Goal: Transaction & Acquisition: Purchase product/service

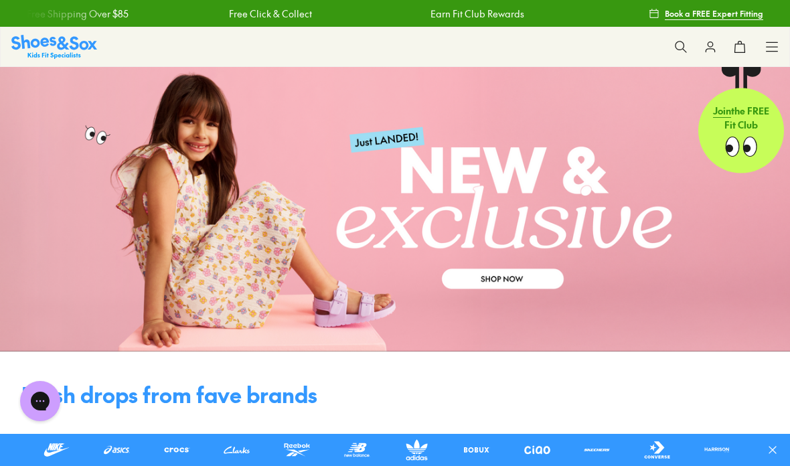
click at [683, 44] on use at bounding box center [680, 46] width 11 height 11
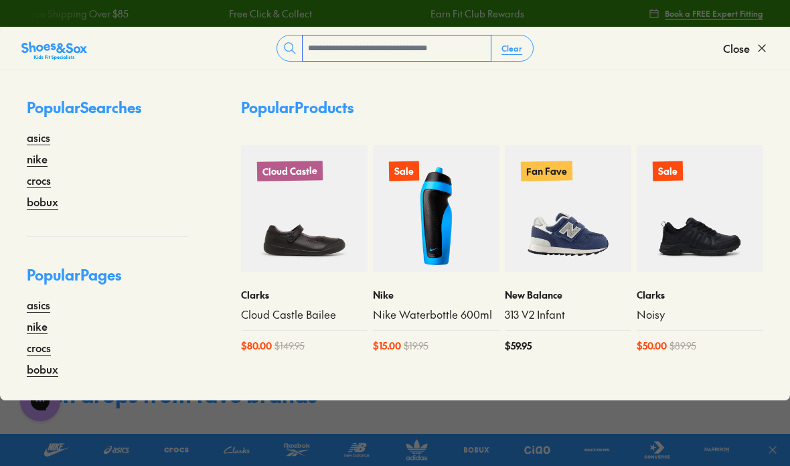
click at [450, 50] on input "text" at bounding box center [397, 47] width 188 height 25
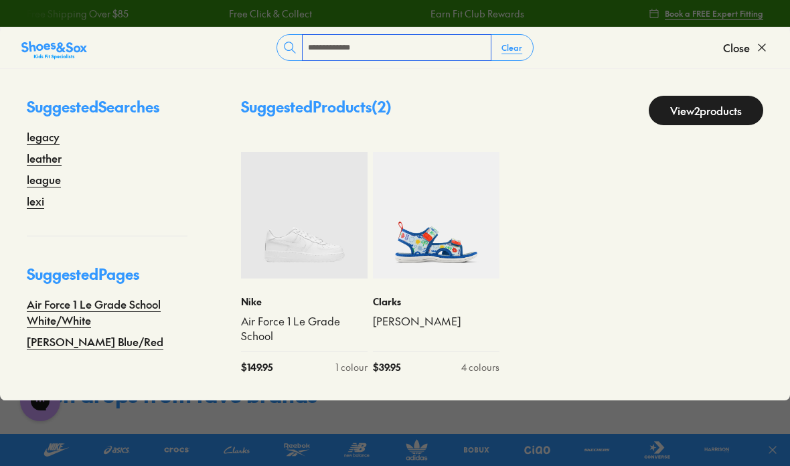
type input "**********"
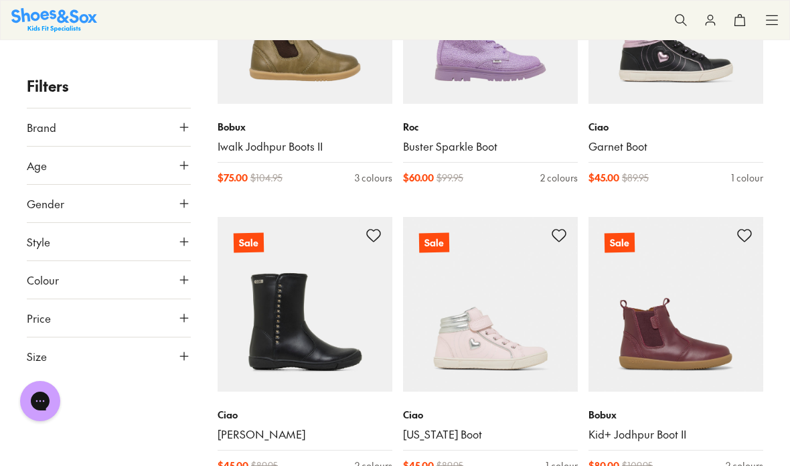
scroll to position [1159, 0]
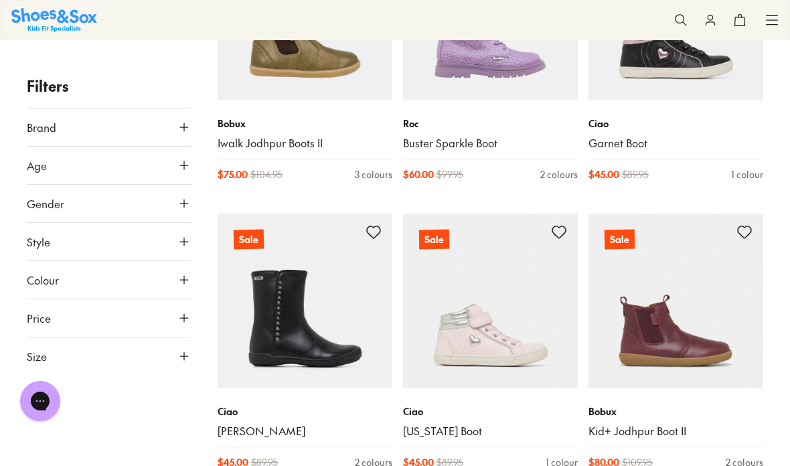
click at [264, 341] on img at bounding box center [305, 301] width 175 height 175
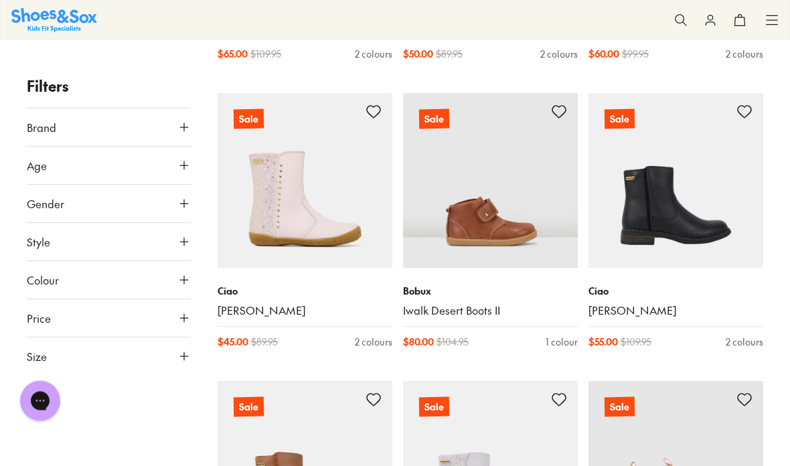
scroll to position [3294, 0]
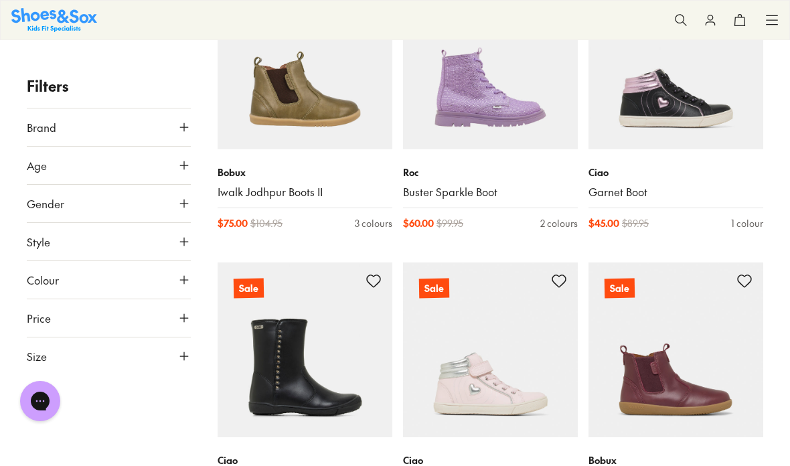
scroll to position [1111, 0]
click at [189, 280] on icon at bounding box center [183, 279] width 13 height 13
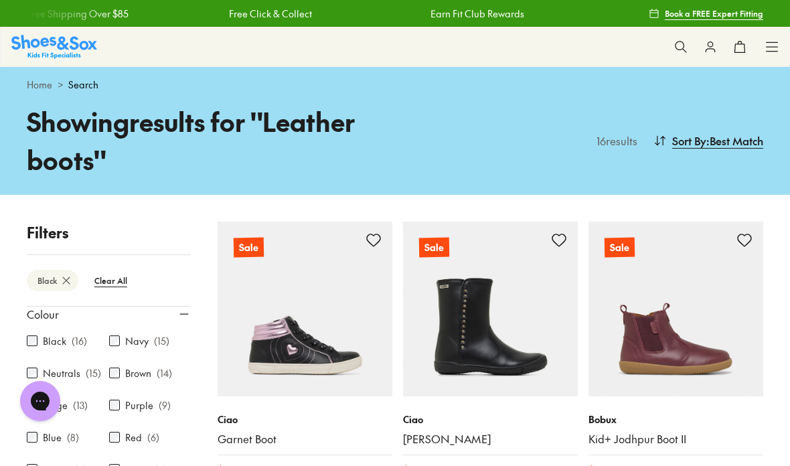
click at [686, 47] on icon at bounding box center [680, 46] width 13 height 13
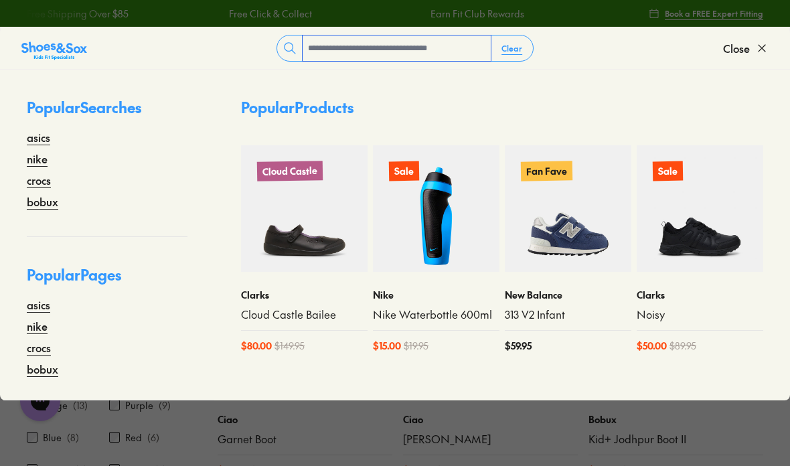
click at [408, 48] on input "text" at bounding box center [397, 47] width 188 height 25
type input "******"
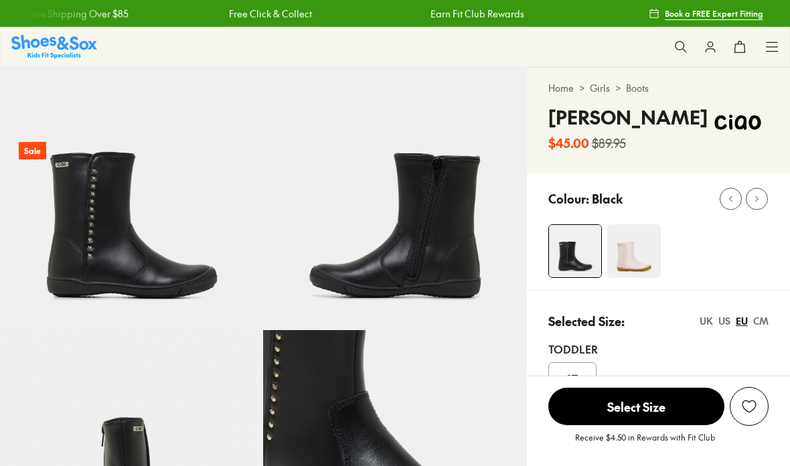
select select "*"
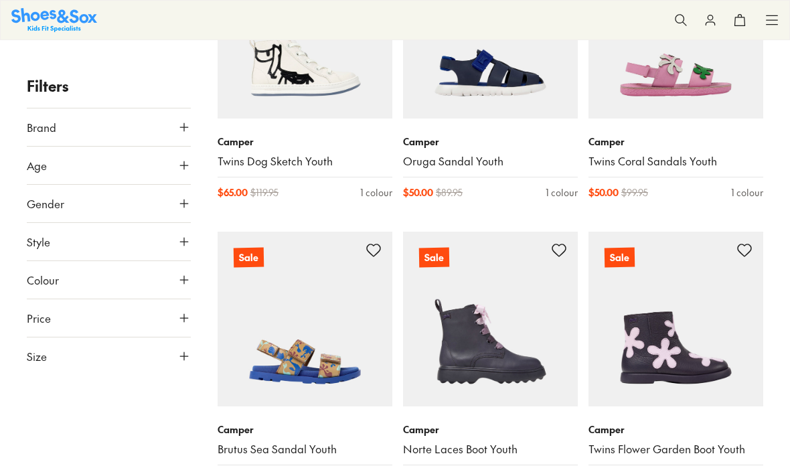
scroll to position [593, 0]
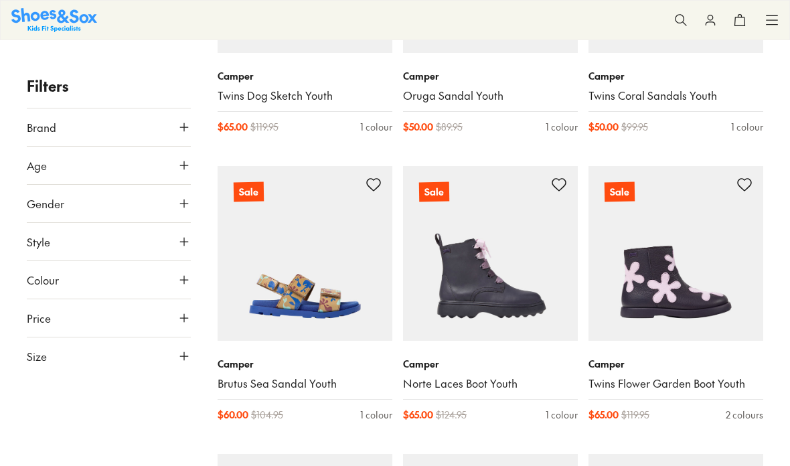
click at [701, 326] on img at bounding box center [675, 253] width 175 height 175
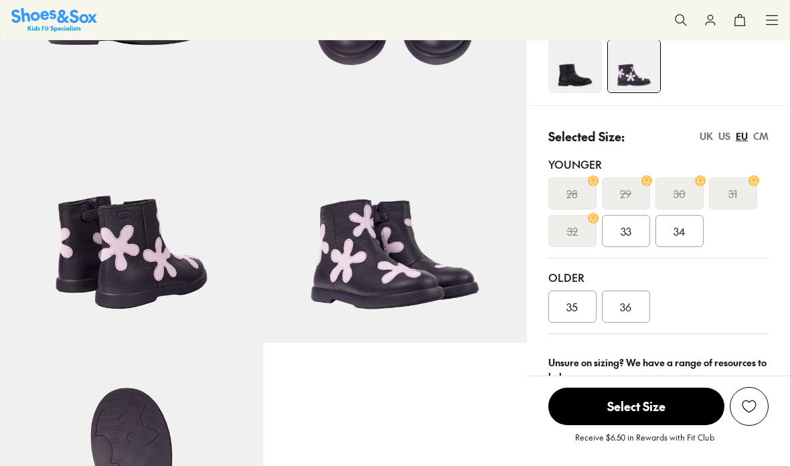
scroll to position [222, 0]
select select "*"
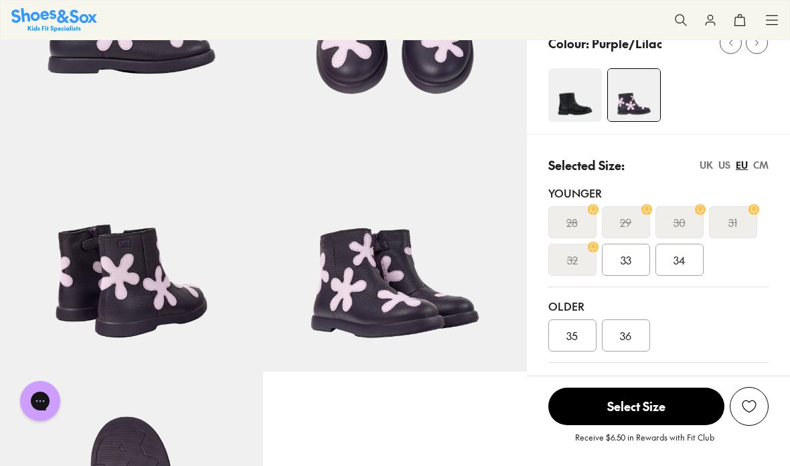
scroll to position [0, 0]
click at [580, 110] on img at bounding box center [575, 95] width 54 height 54
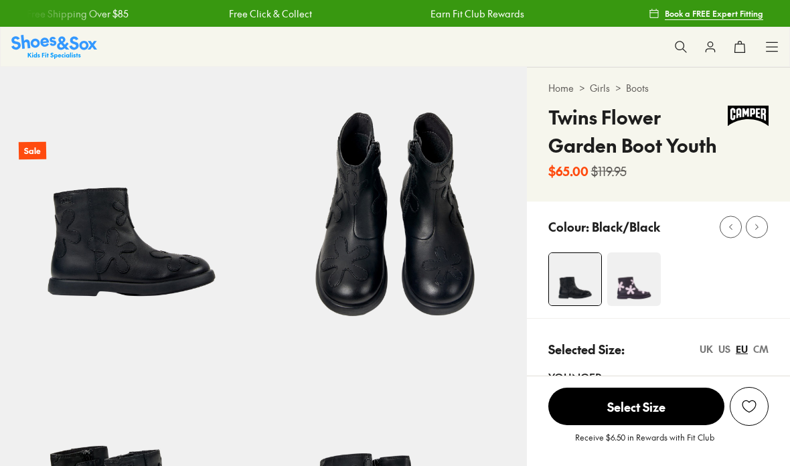
select select "*"
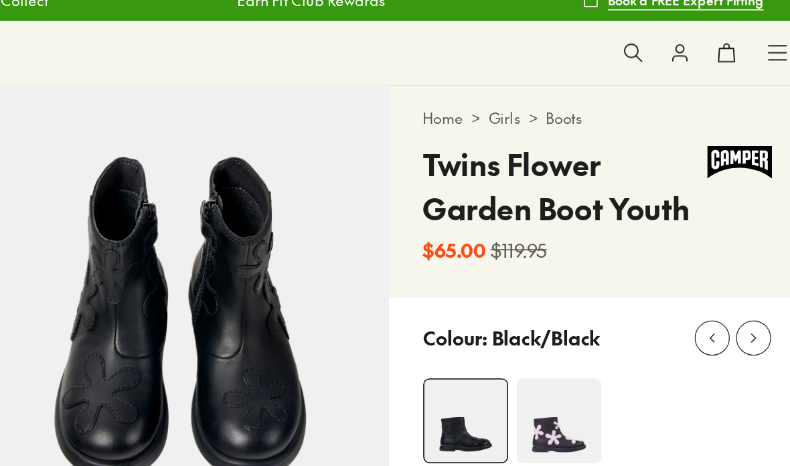
click img
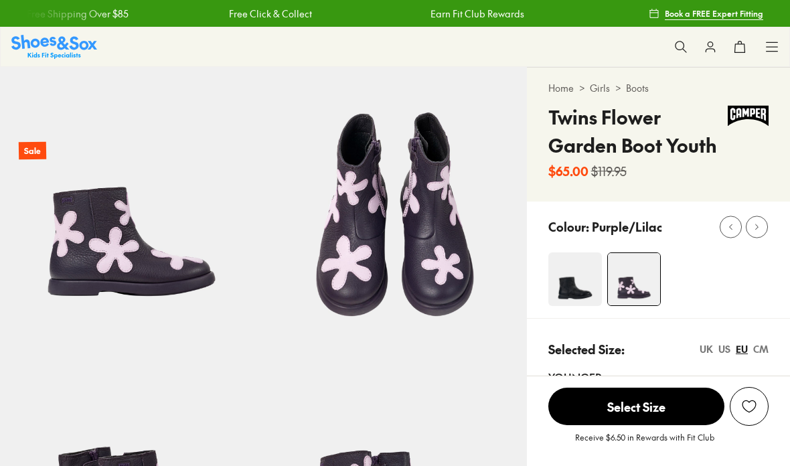
select select "*"
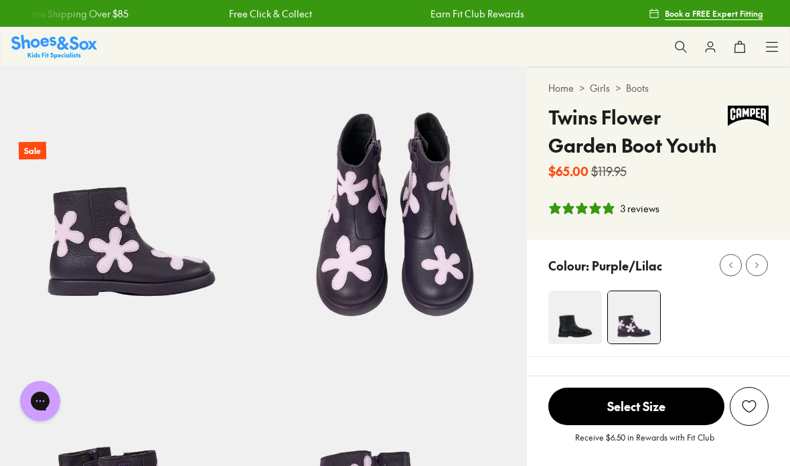
click at [569, 319] on img at bounding box center [575, 317] width 54 height 54
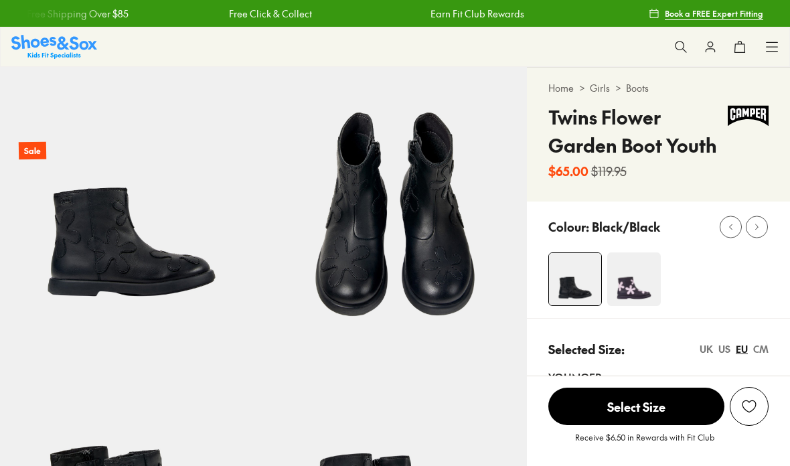
select select "*"
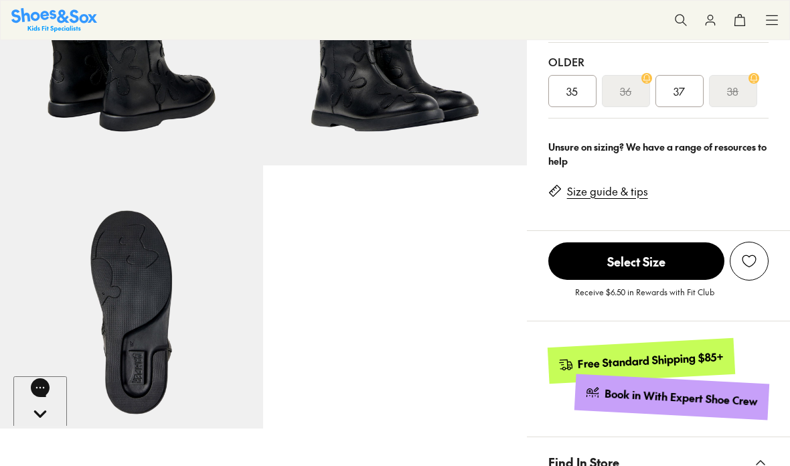
click at [661, 258] on span "Select Size" at bounding box center [636, 260] width 176 height 37
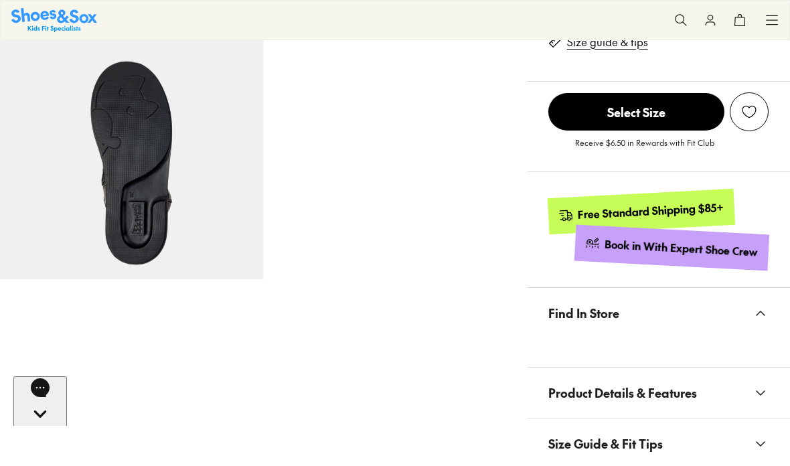
scroll to position [612, 0]
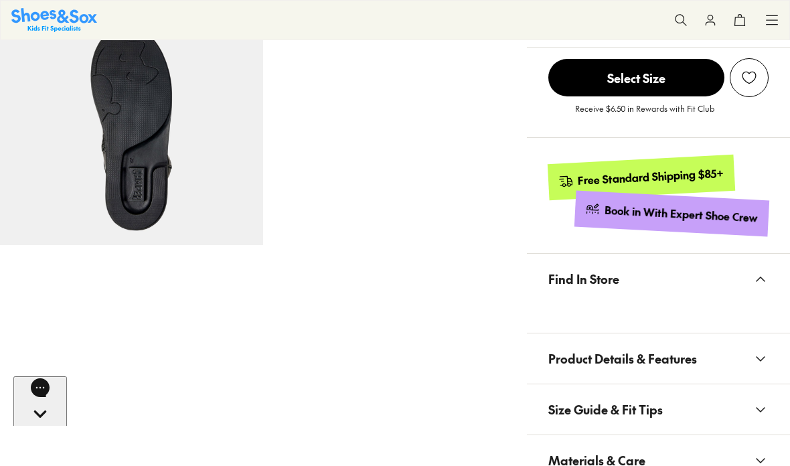
click at [756, 277] on icon at bounding box center [760, 279] width 16 height 16
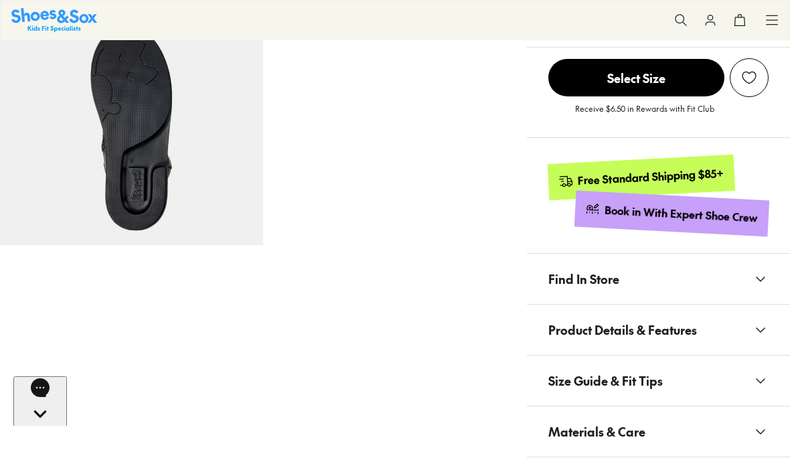
click at [758, 279] on icon at bounding box center [760, 279] width 16 height 16
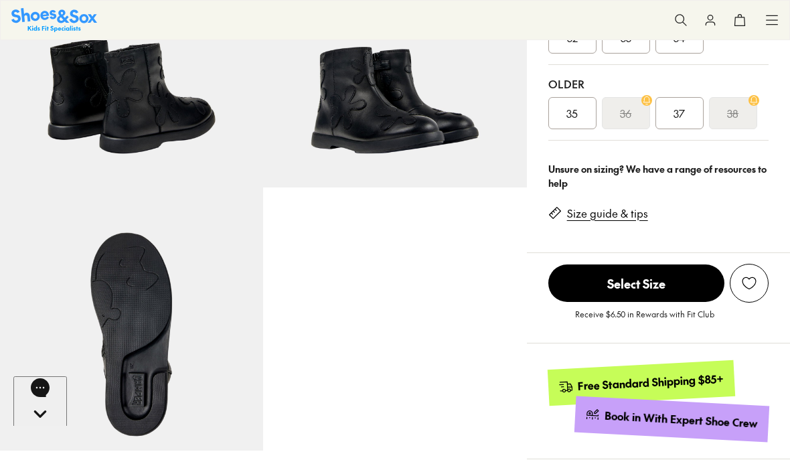
scroll to position [400, 0]
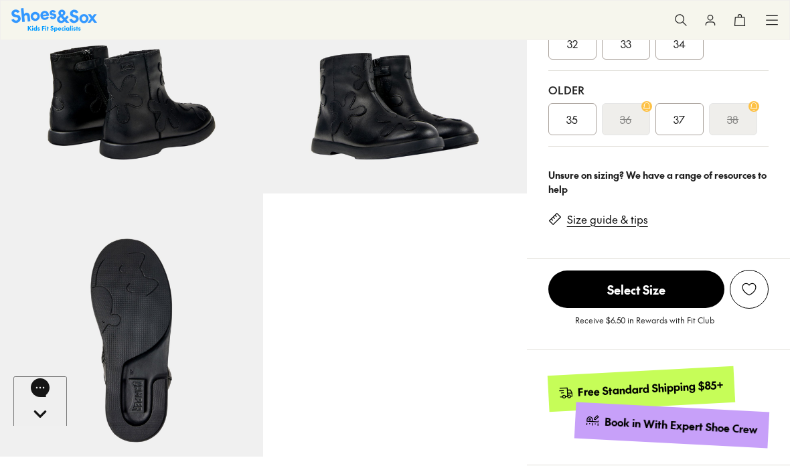
click at [626, 115] on s "36" at bounding box center [625, 119] width 11 height 16
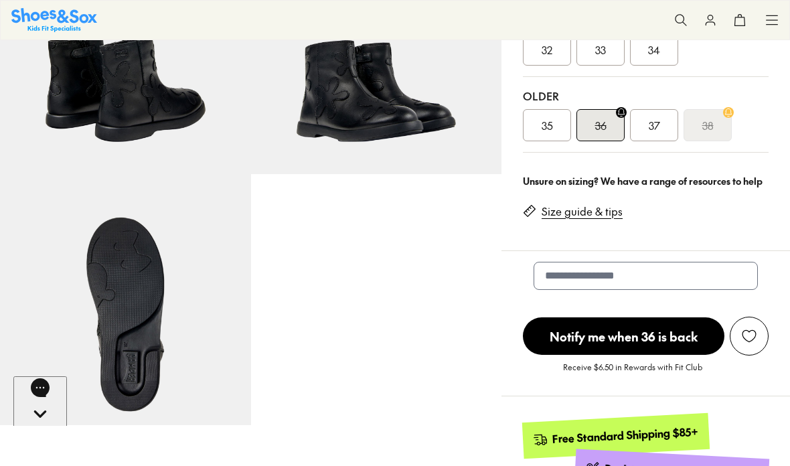
scroll to position [394, 0]
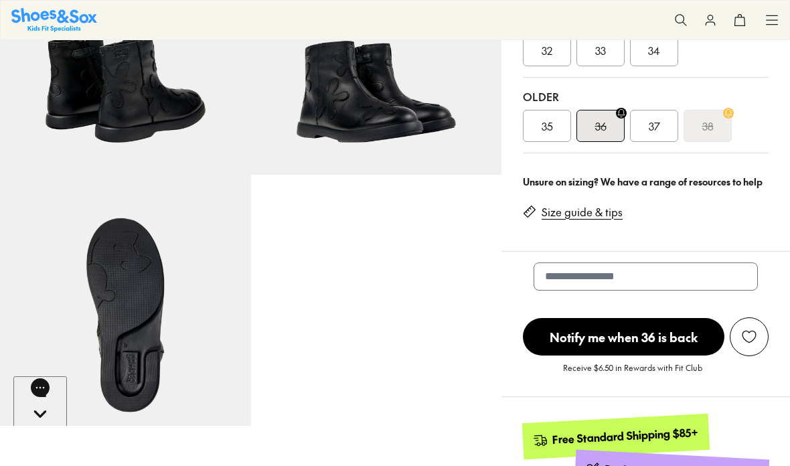
click at [656, 126] on span "37" at bounding box center [654, 126] width 11 height 16
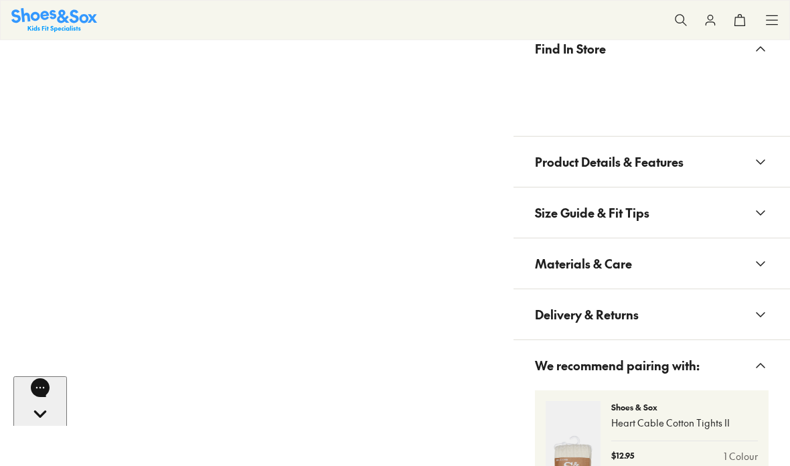
scroll to position [844, 0]
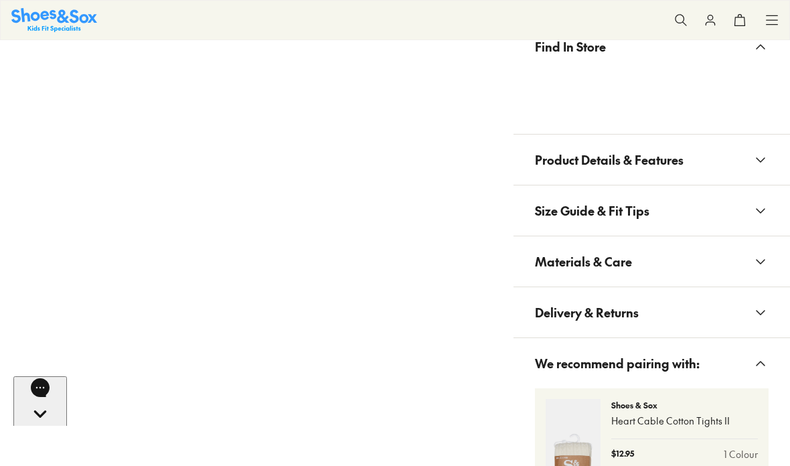
click at [762, 161] on icon at bounding box center [760, 160] width 16 height 16
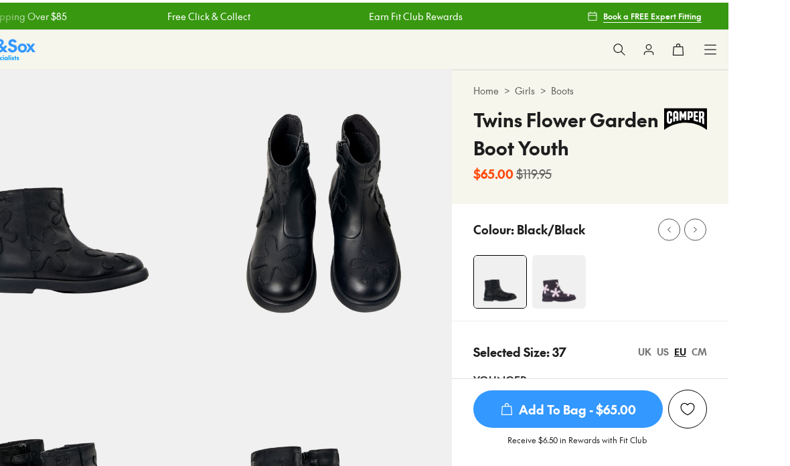
scroll to position [5, 0]
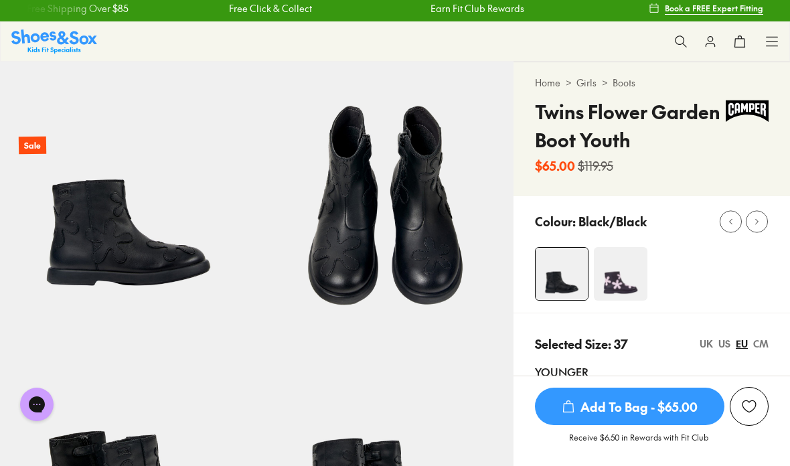
click at [624, 271] on img at bounding box center [621, 274] width 54 height 54
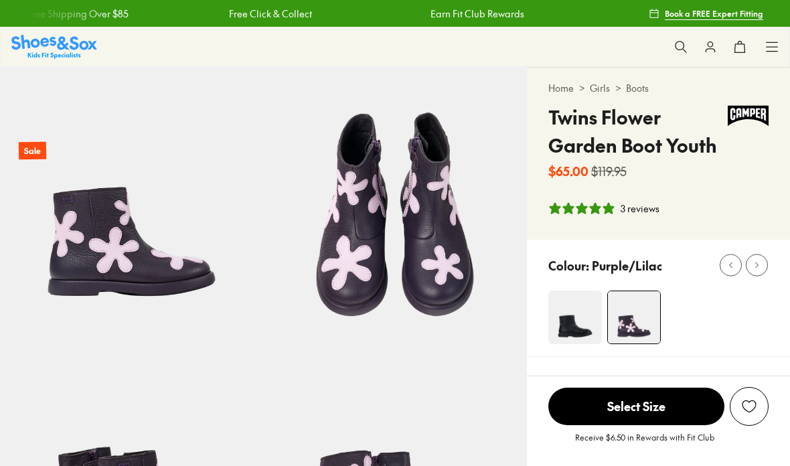
select select "*"
click at [590, 325] on img at bounding box center [575, 317] width 54 height 54
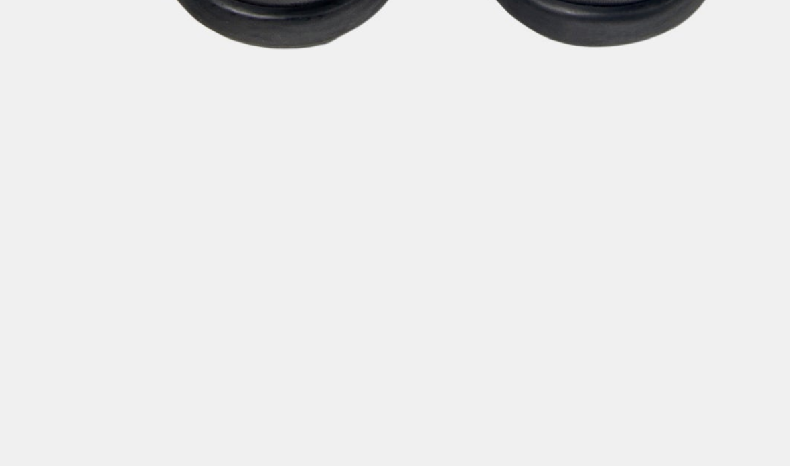
select select "*"
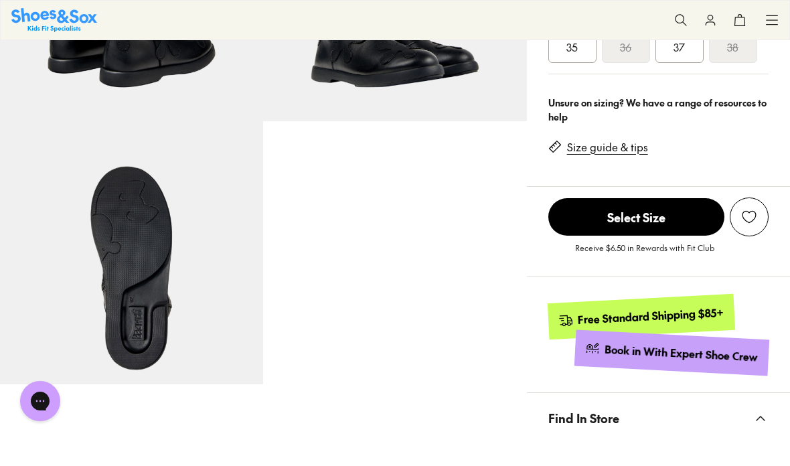
scroll to position [448, 0]
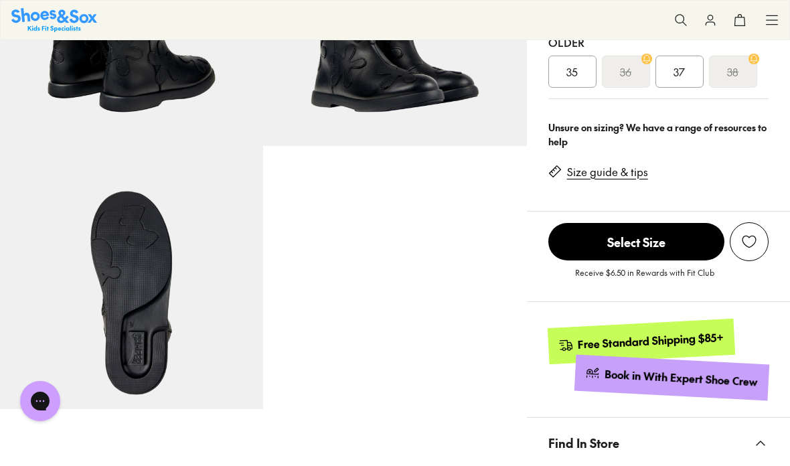
click at [685, 244] on span "Select Size" at bounding box center [636, 241] width 176 height 37
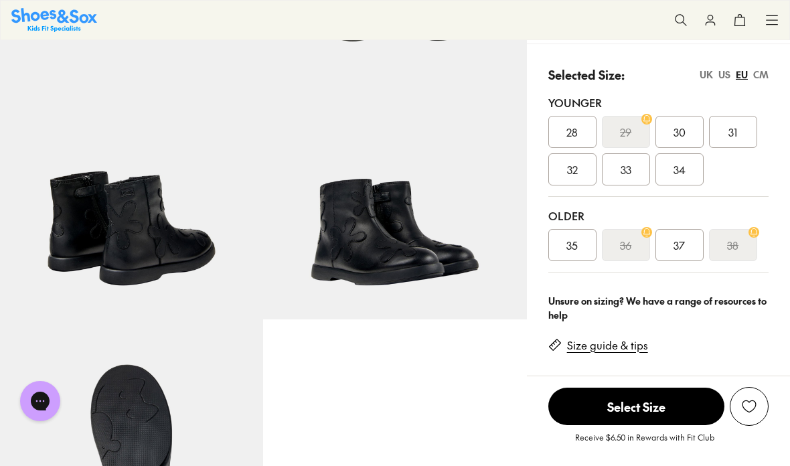
scroll to position [279, 0]
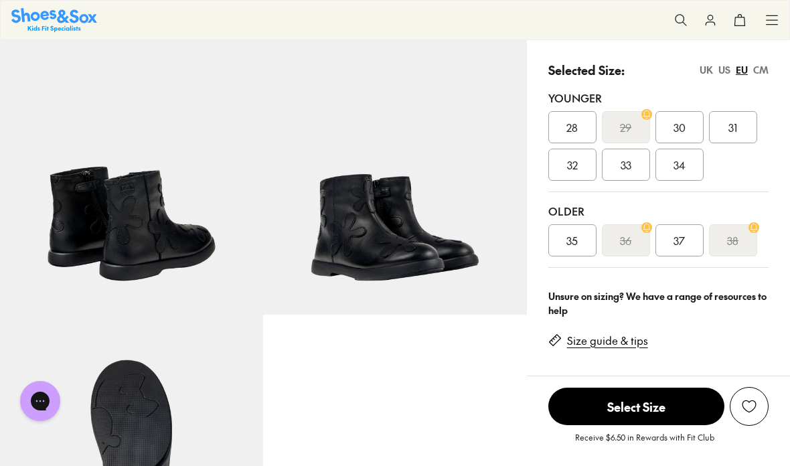
click at [680, 244] on span "37" at bounding box center [678, 240] width 11 height 16
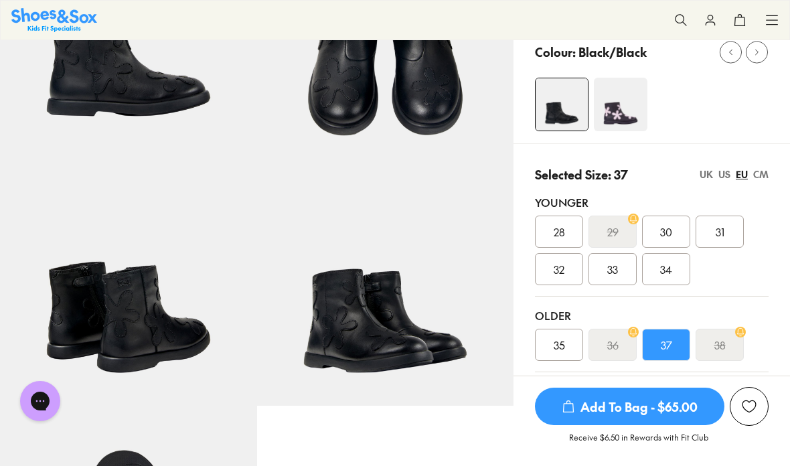
scroll to position [88, 0]
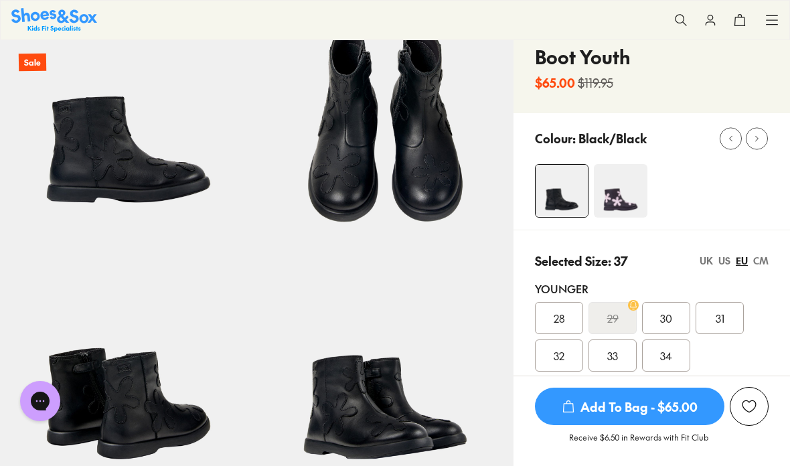
click at [728, 261] on div "US" at bounding box center [724, 261] width 12 height 14
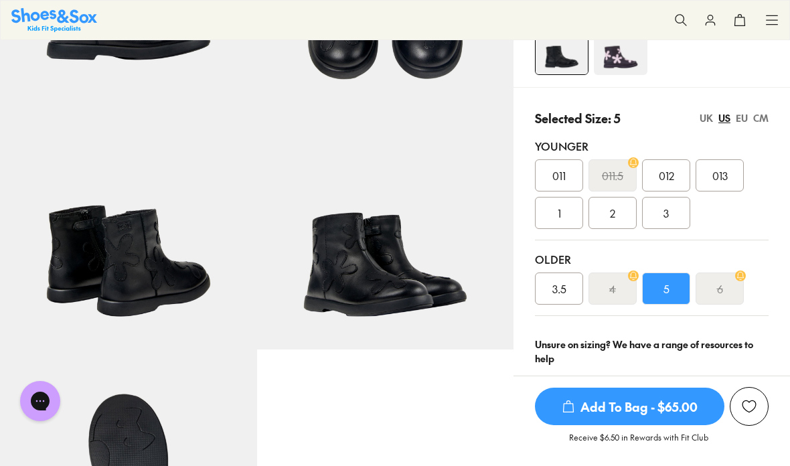
scroll to position [230, 0]
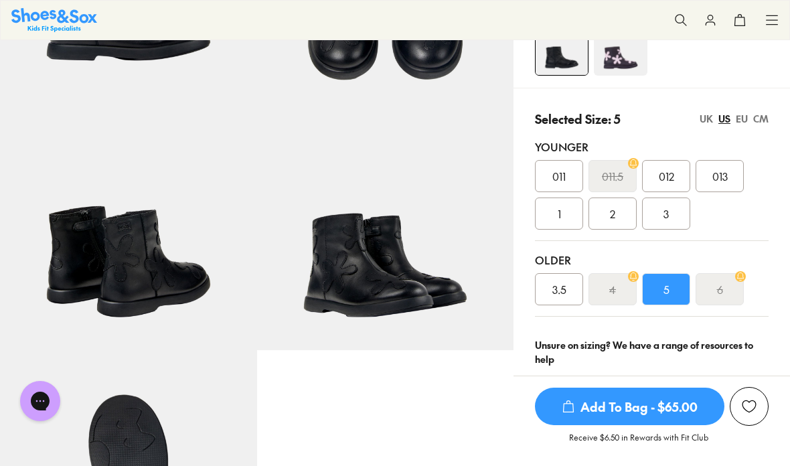
click at [762, 116] on div "CM" at bounding box center [760, 119] width 15 height 14
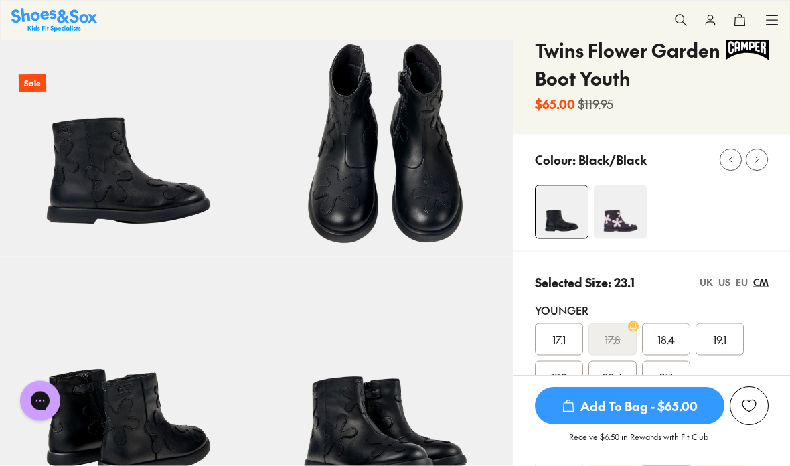
scroll to position [0, 0]
